Goal: Task Accomplishment & Management: Manage account settings

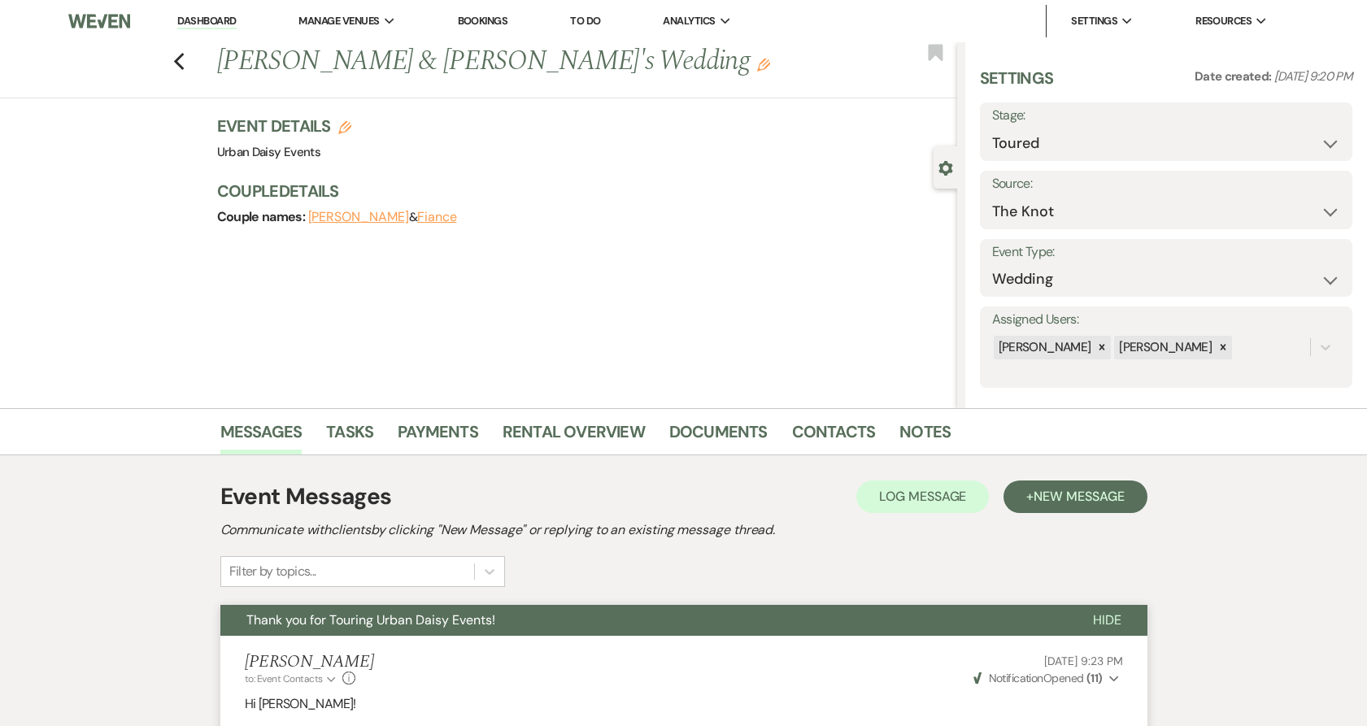
select select "5"
select select "2"
click at [215, 15] on link "Dashboard" at bounding box center [206, 21] width 59 height 15
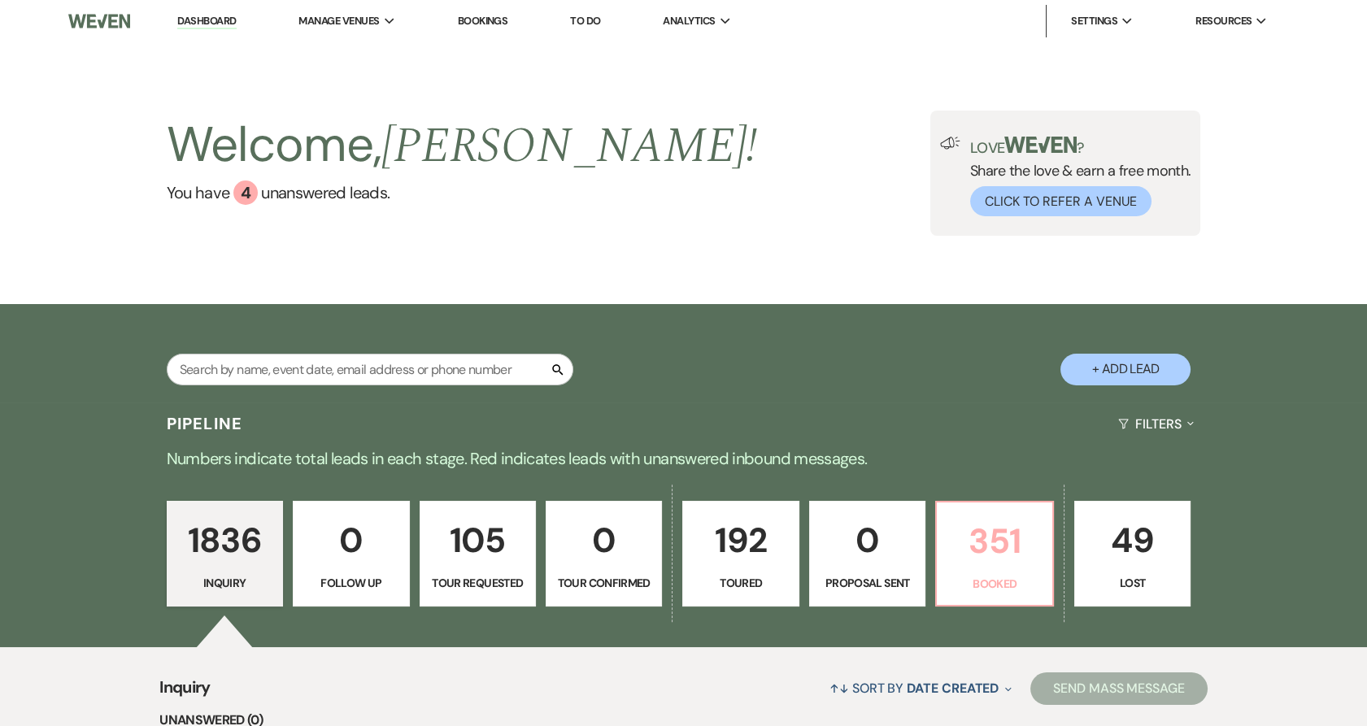
click at [961, 555] on p "351" at bounding box center [994, 541] width 95 height 54
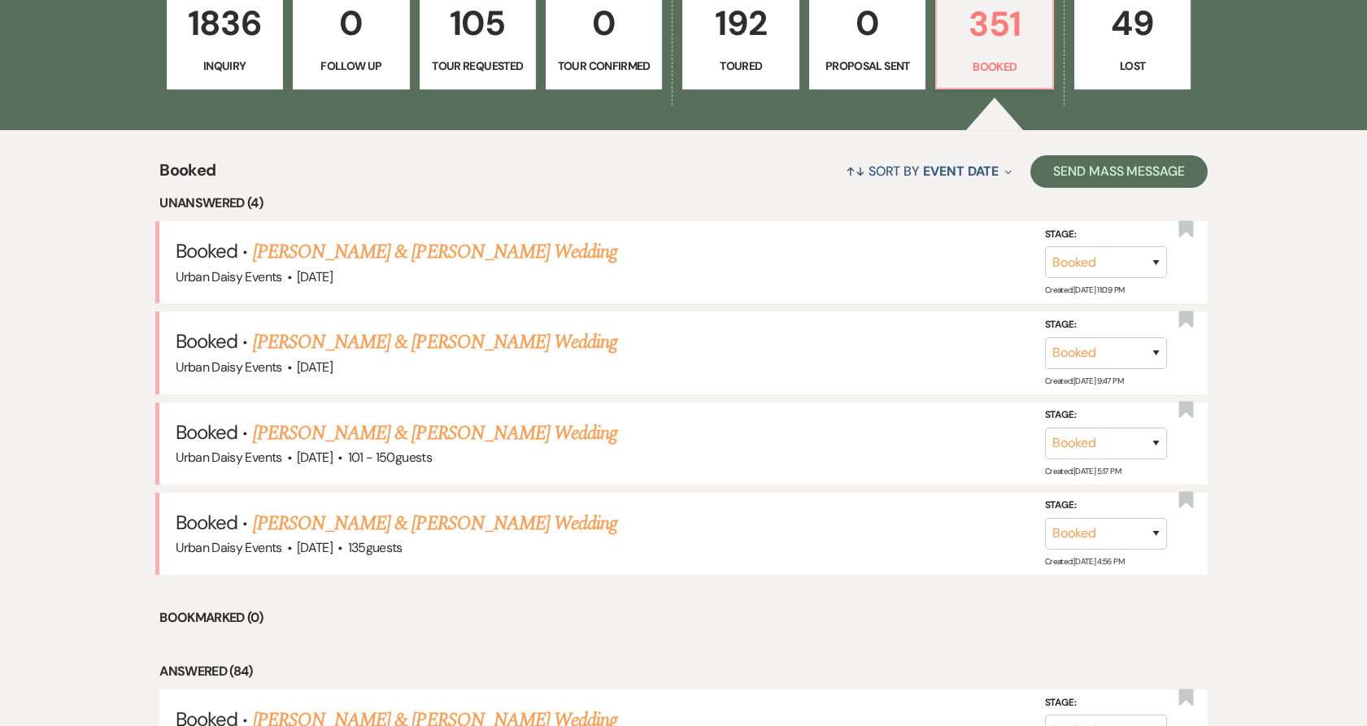
scroll to position [520, 0]
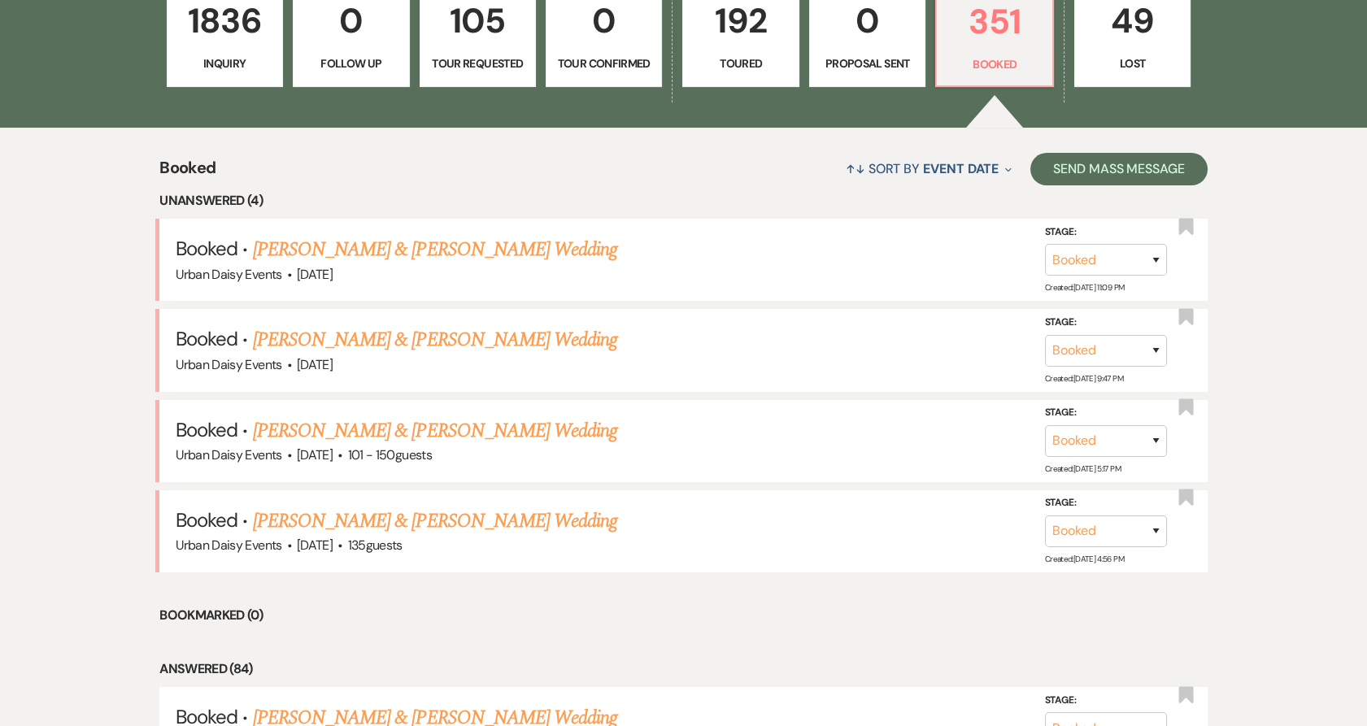
click at [410, 513] on link "[PERSON_NAME] & [PERSON_NAME] Wedding" at bounding box center [435, 521] width 364 height 29
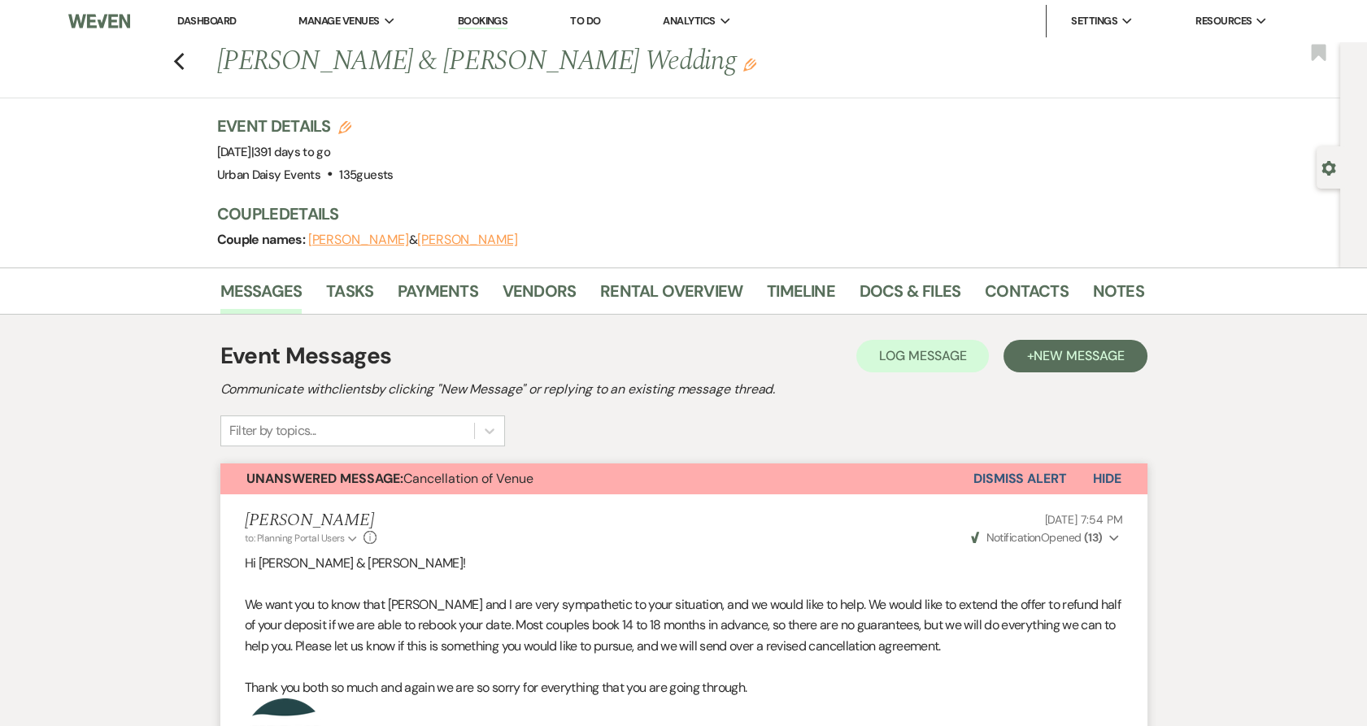
click at [185, 62] on icon "Previous" at bounding box center [179, 62] width 12 height 20
